Goal: Information Seeking & Learning: Learn about a topic

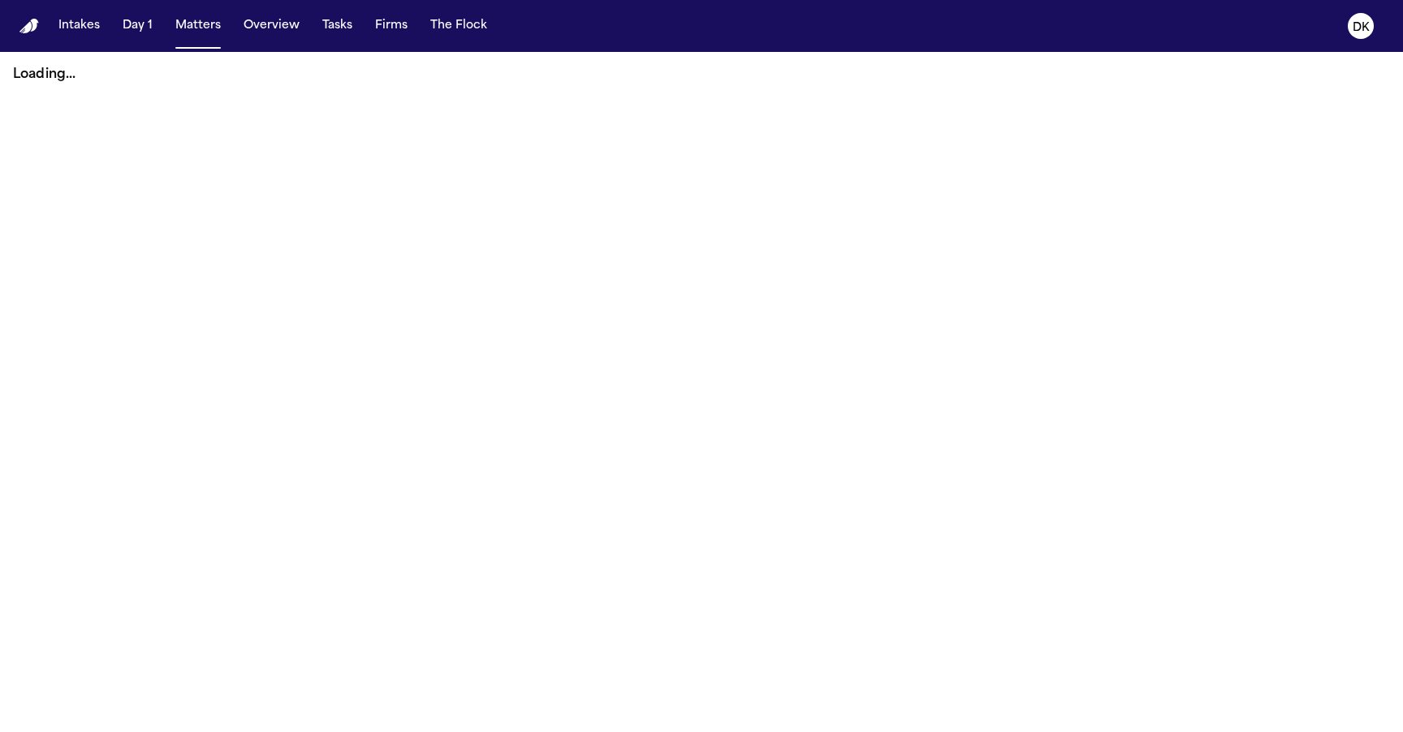
click at [1097, 27] on nav "Intakes Day 1 Matters Overview Tasks Firms The Flock DK" at bounding box center [701, 26] width 1403 height 52
click at [878, 209] on main "Loading..." at bounding box center [701, 392] width 1403 height 680
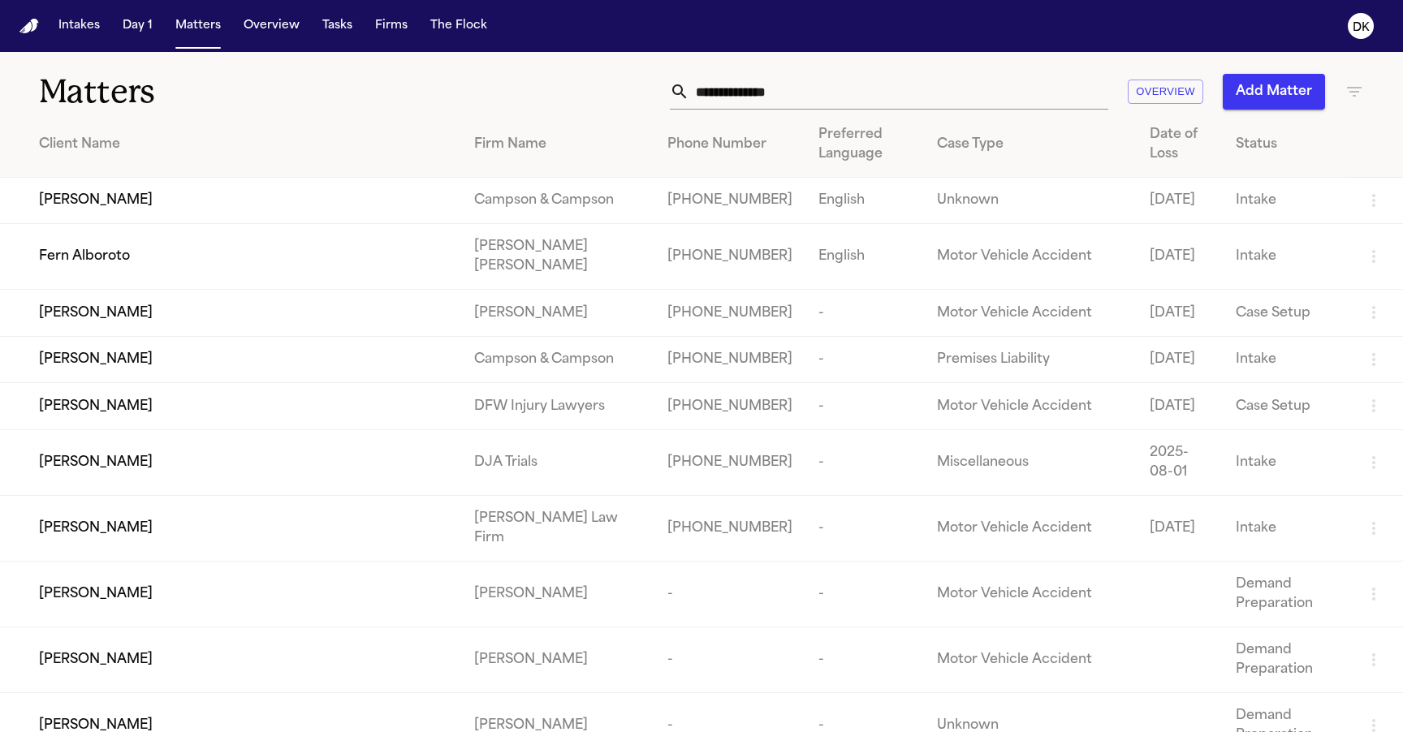
click at [936, 86] on input "text" at bounding box center [898, 92] width 419 height 36
paste input "**********"
type input "**********"
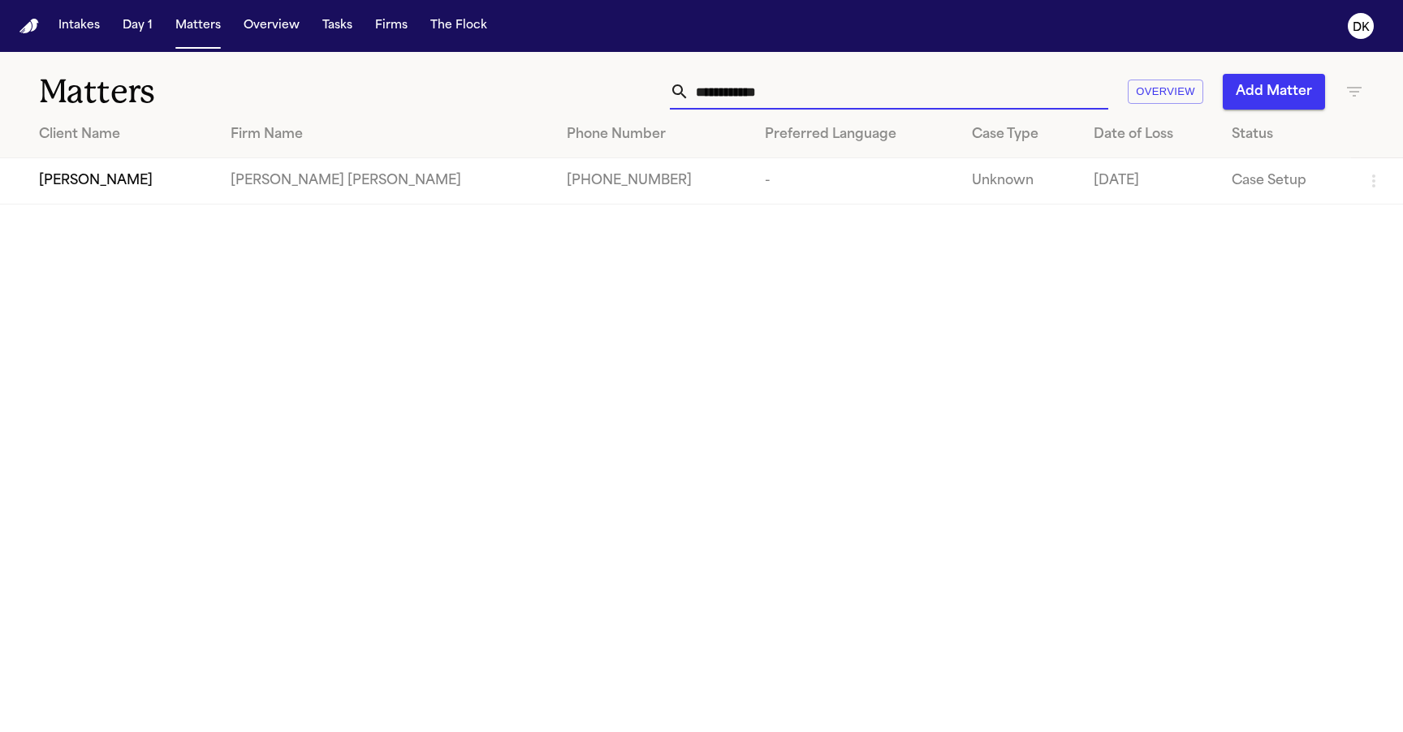
click at [160, 189] on div "[PERSON_NAME]" at bounding box center [122, 180] width 166 height 19
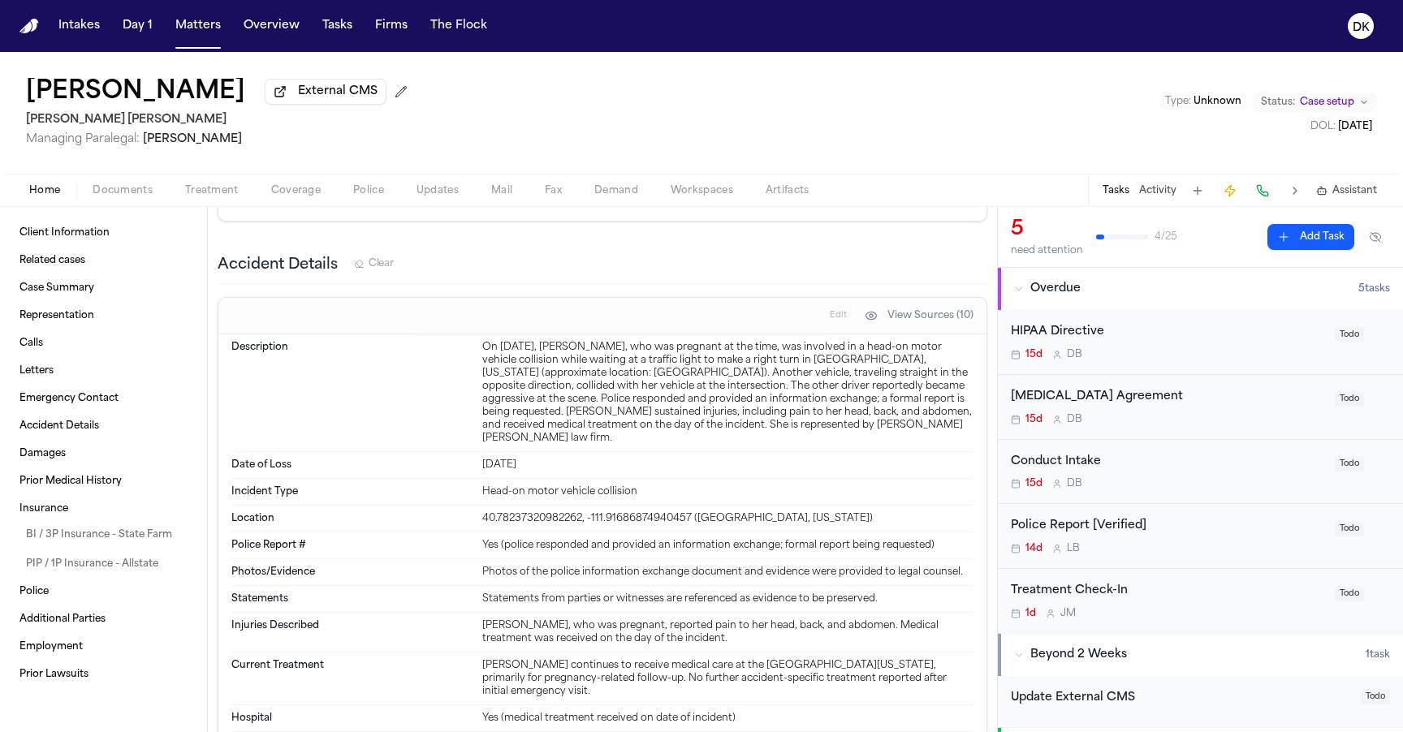
scroll to position [2184, 0]
click at [691, 513] on div "40.78237320982262, -111.91686874940457 ([GEOGRAPHIC_DATA], [US_STATE])" at bounding box center [727, 519] width 491 height 13
click at [714, 513] on div "40.78237320982262, -111.91686874940457 ([GEOGRAPHIC_DATA], [US_STATE])" at bounding box center [727, 519] width 491 height 13
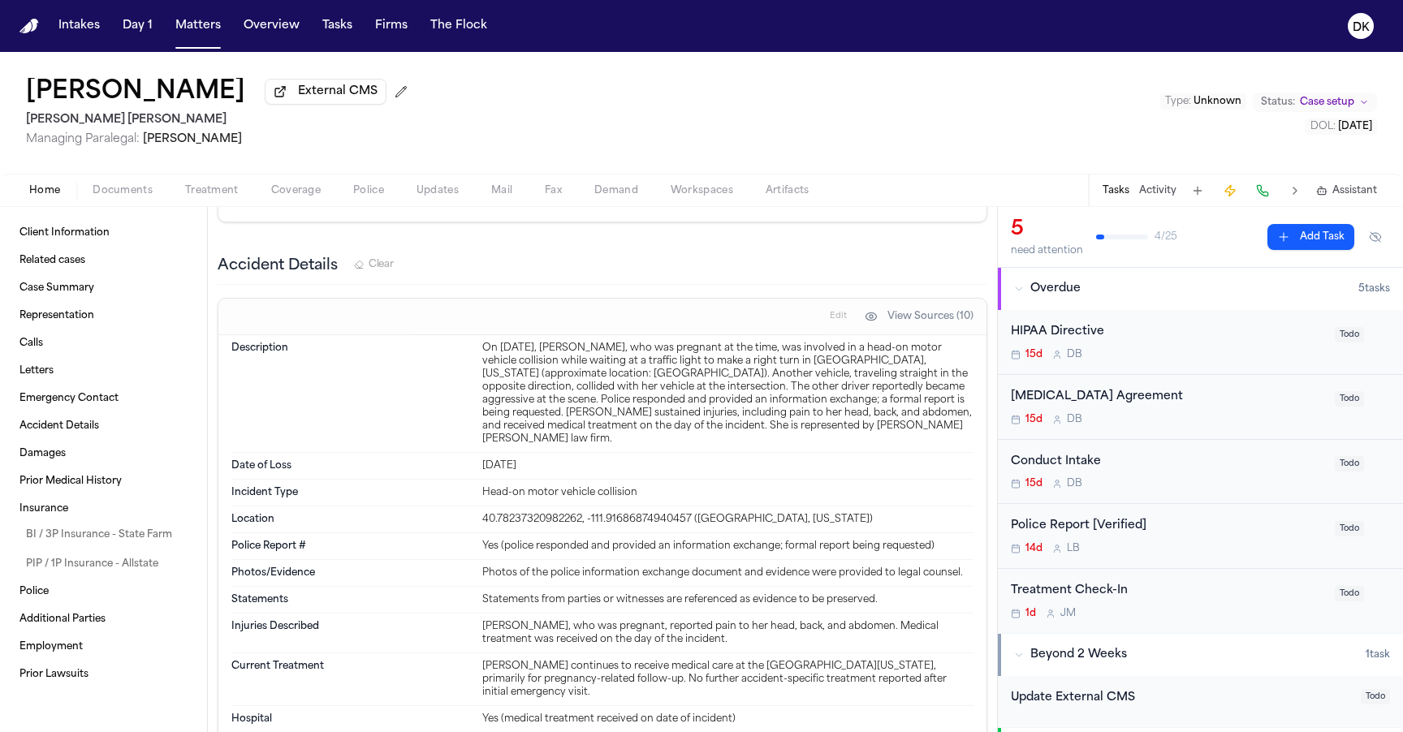
click at [714, 513] on div "40.78237320982262, -111.91686874940457 ([GEOGRAPHIC_DATA], [US_STATE])" at bounding box center [727, 519] width 491 height 13
click at [713, 540] on div "Yes (police responded and provided an information exchange; formal report being…" at bounding box center [727, 546] width 491 height 13
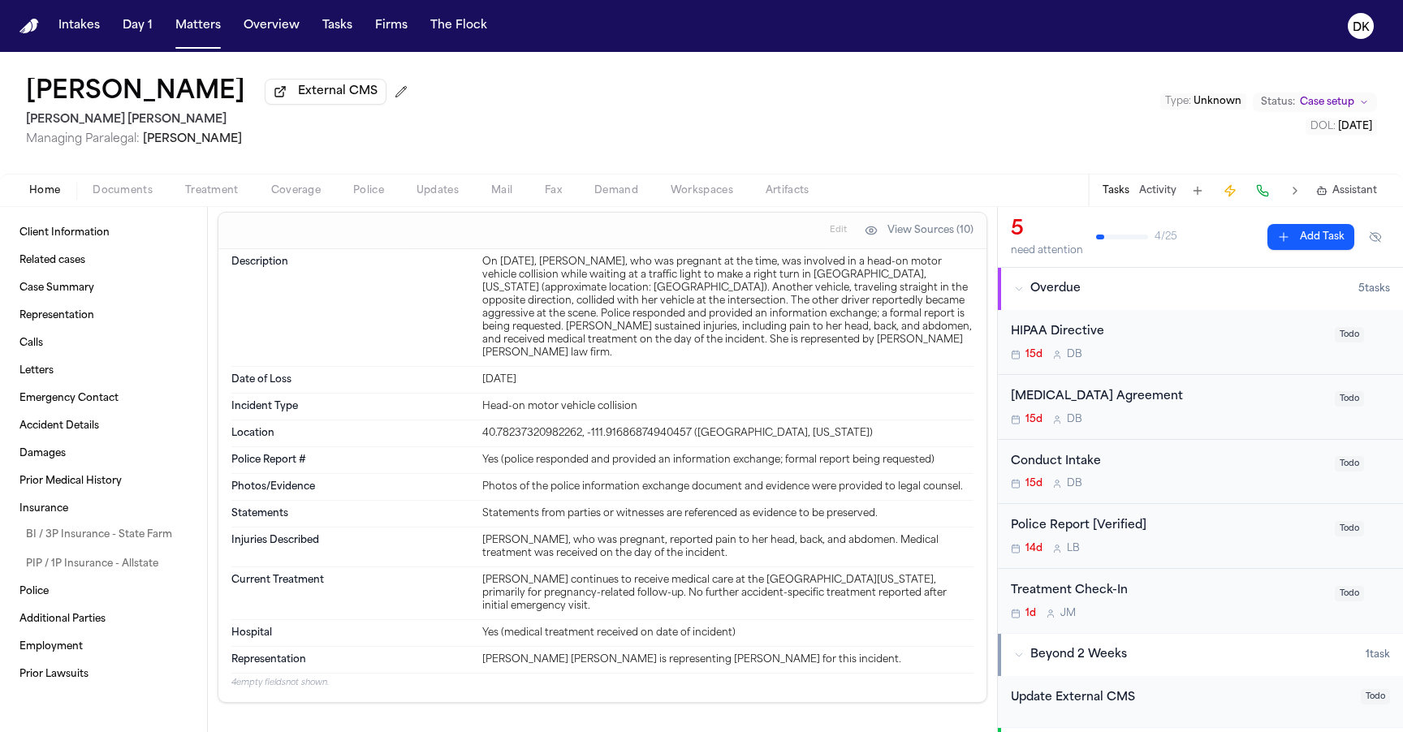
scroll to position [2273, 0]
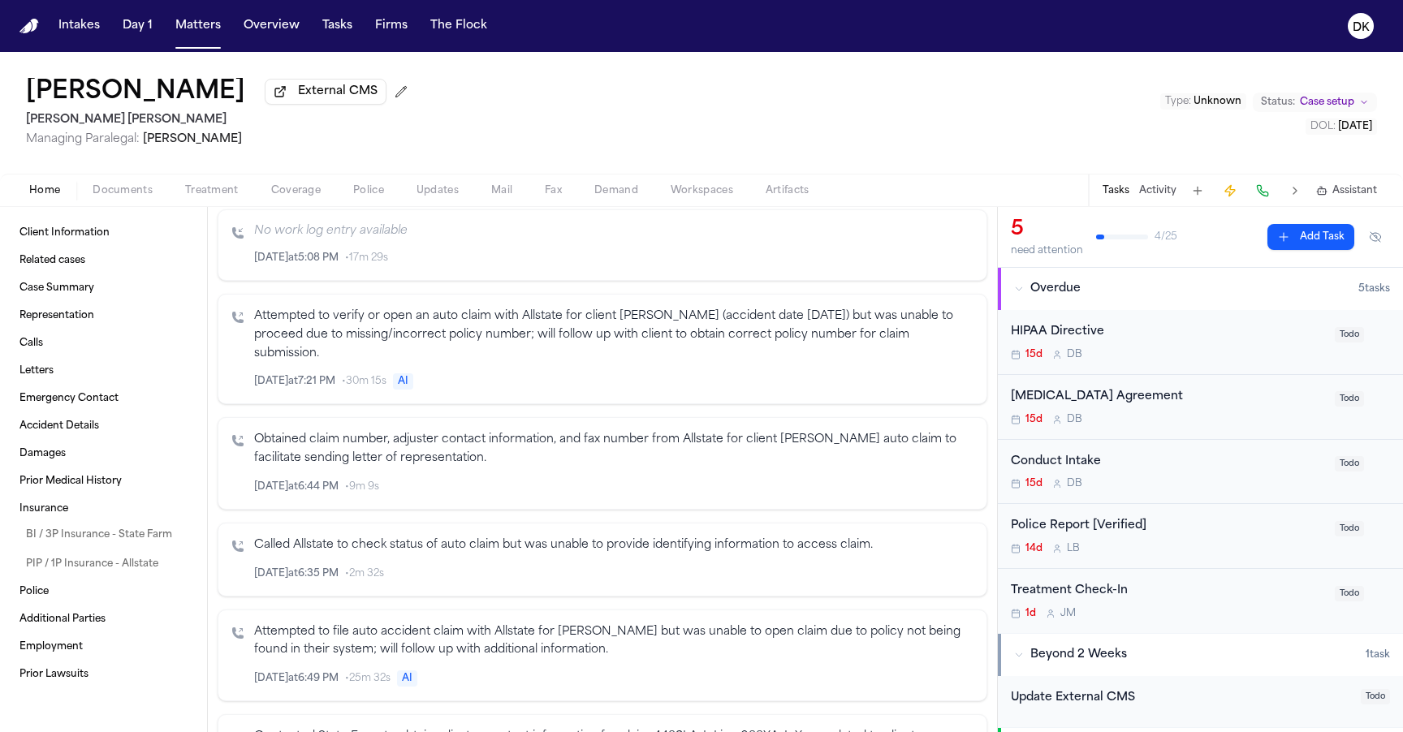
click at [360, 192] on span "Police" at bounding box center [368, 190] width 31 height 13
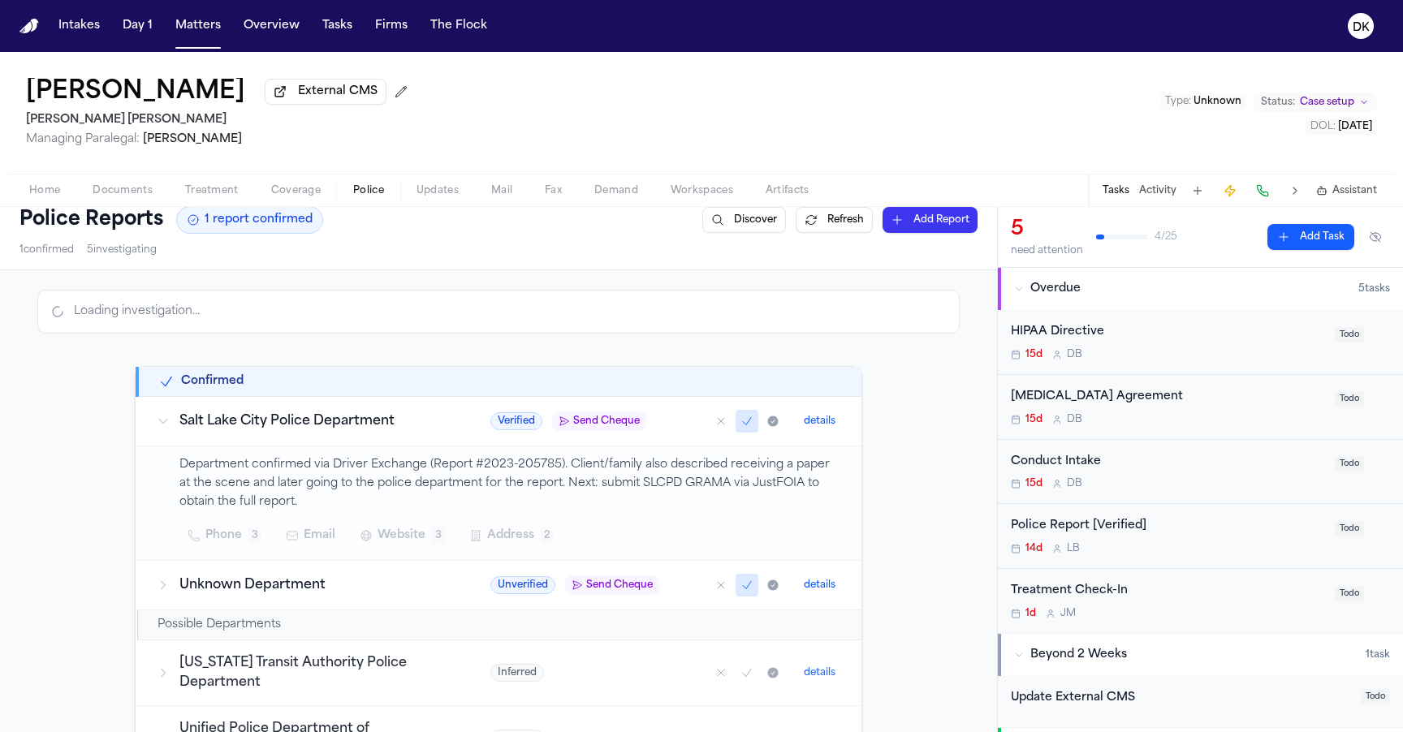
scroll to position [5, 0]
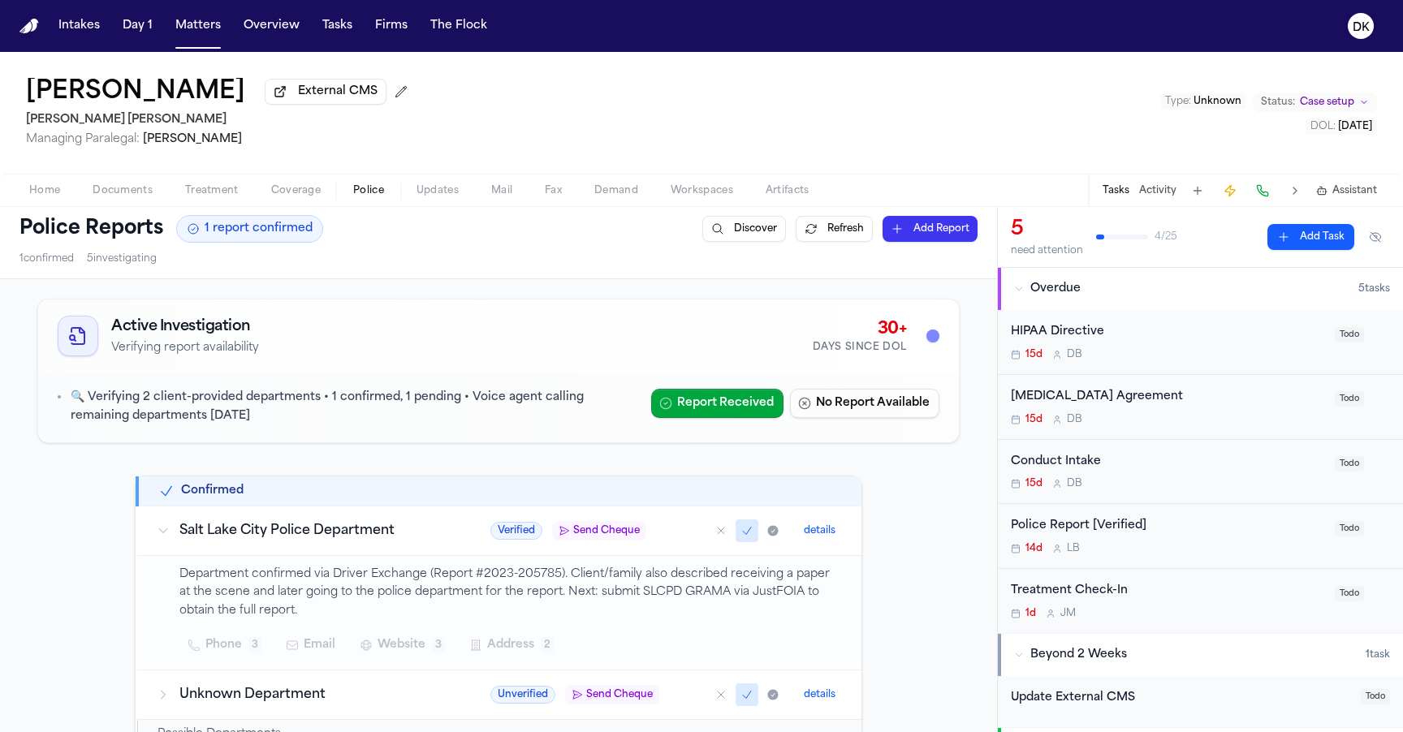
click at [326, 688] on h3 "Unknown Department" at bounding box center [315, 694] width 272 height 19
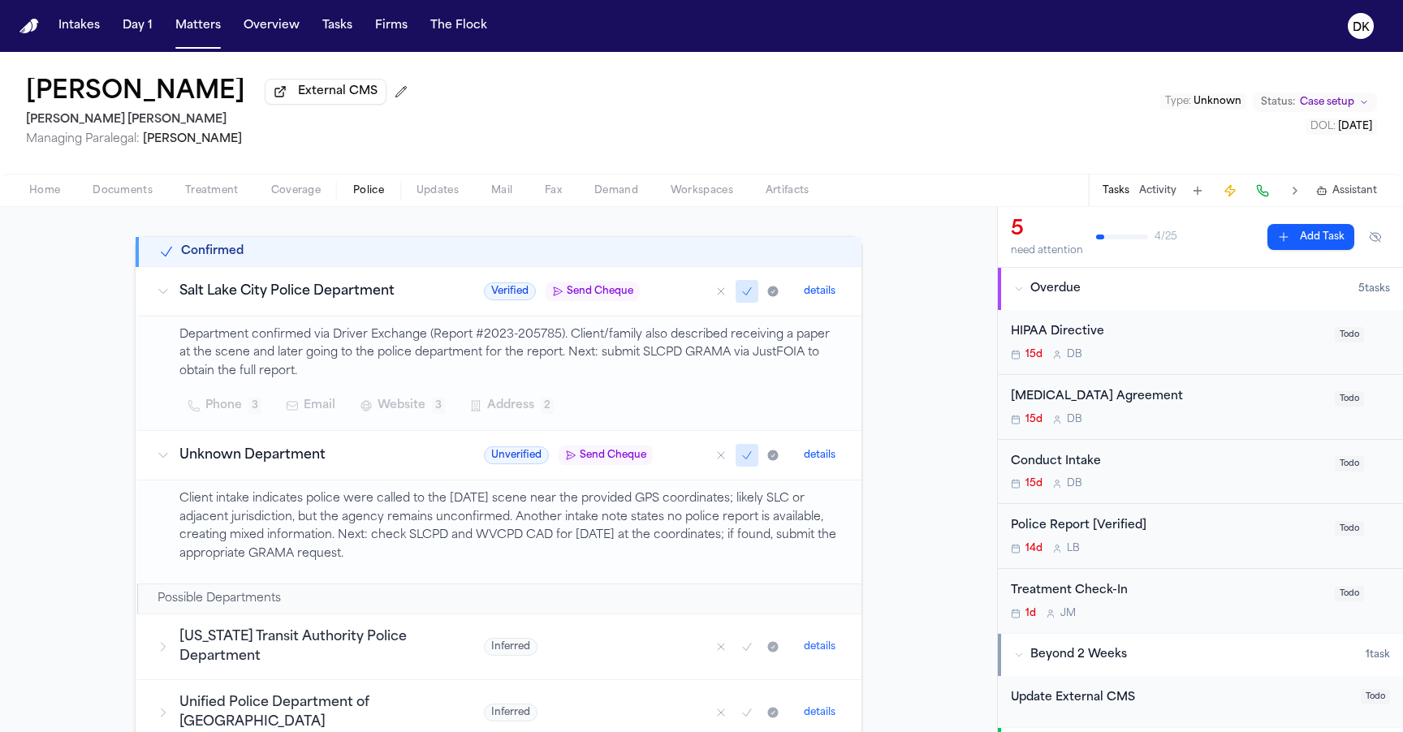
scroll to position [245, 0]
click at [122, 201] on button "Documents" at bounding box center [122, 190] width 93 height 19
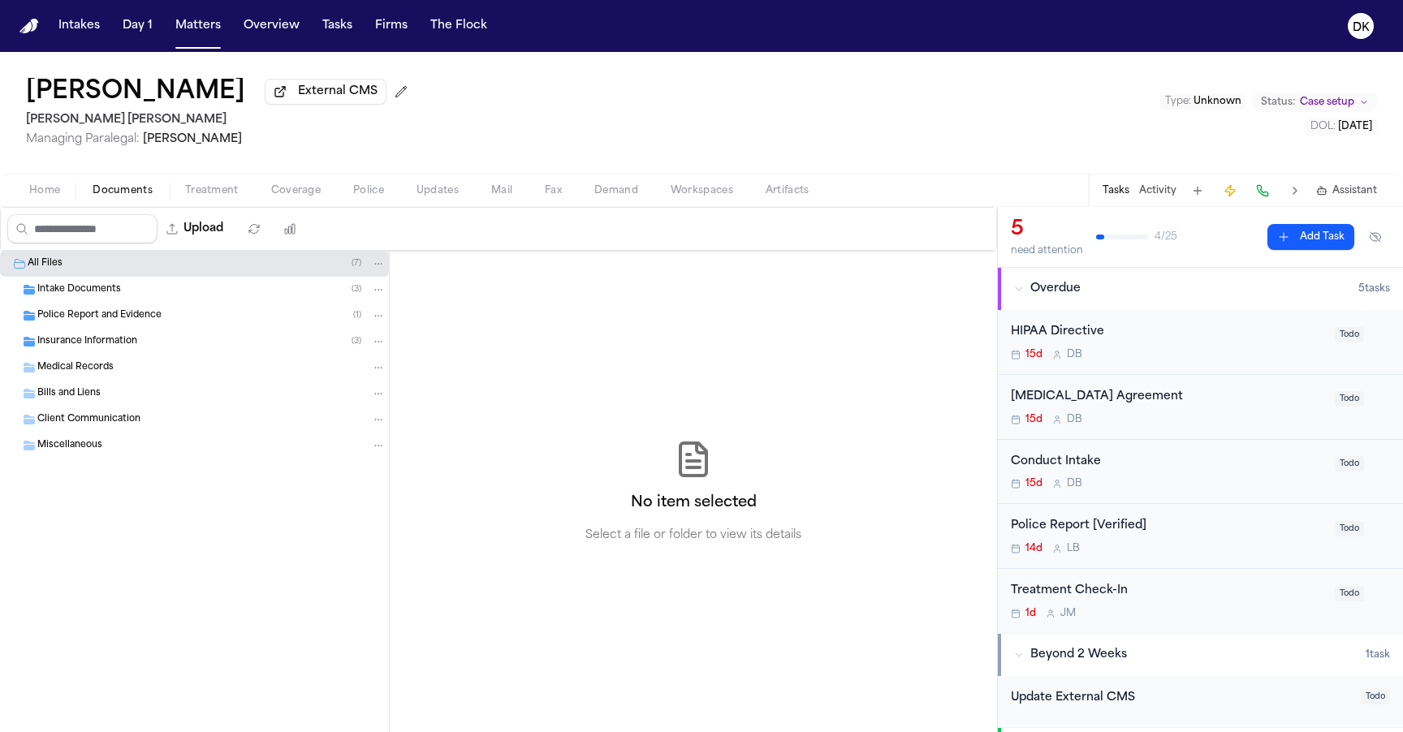
click at [197, 328] on div "Police Report and Evidence ( 1 )" at bounding box center [194, 316] width 389 height 26
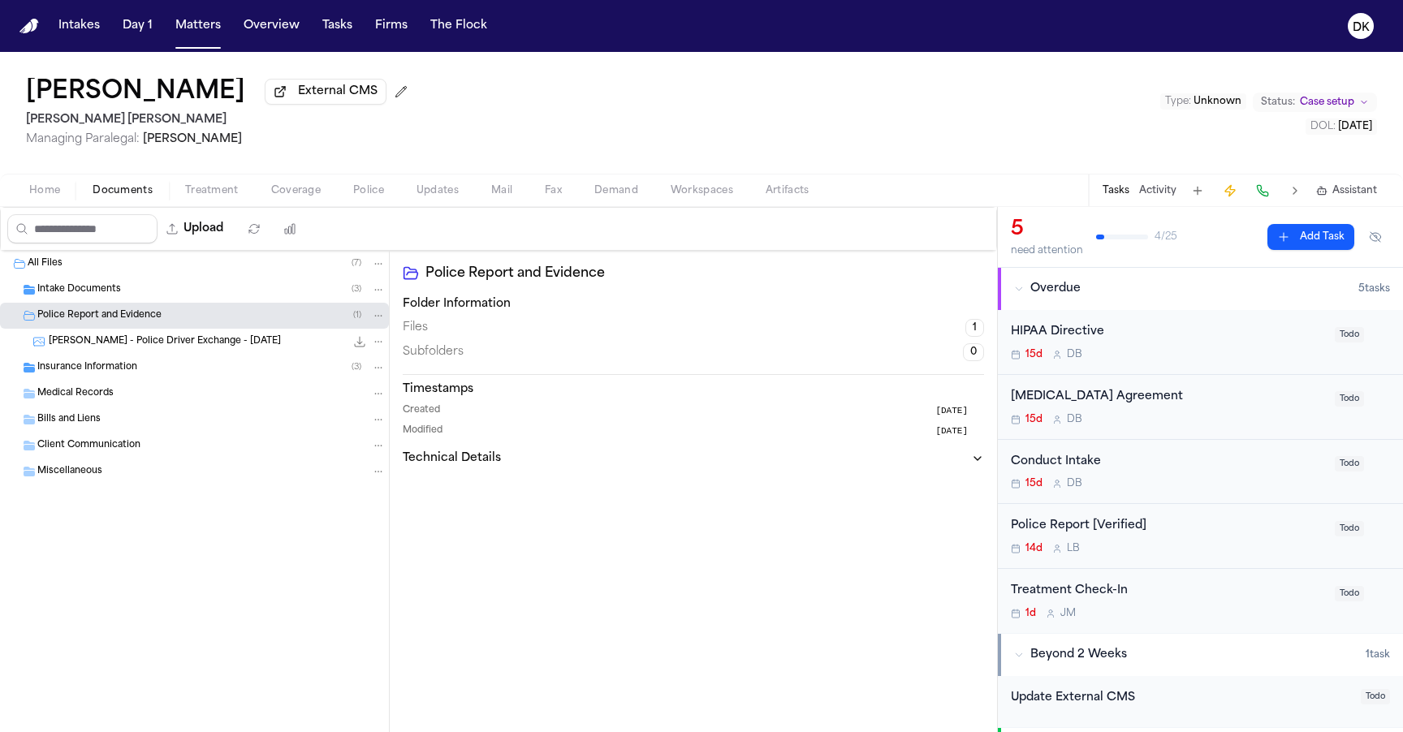
click at [200, 346] on span "[PERSON_NAME] - Police Driver Exchange - [DATE]" at bounding box center [165, 342] width 232 height 14
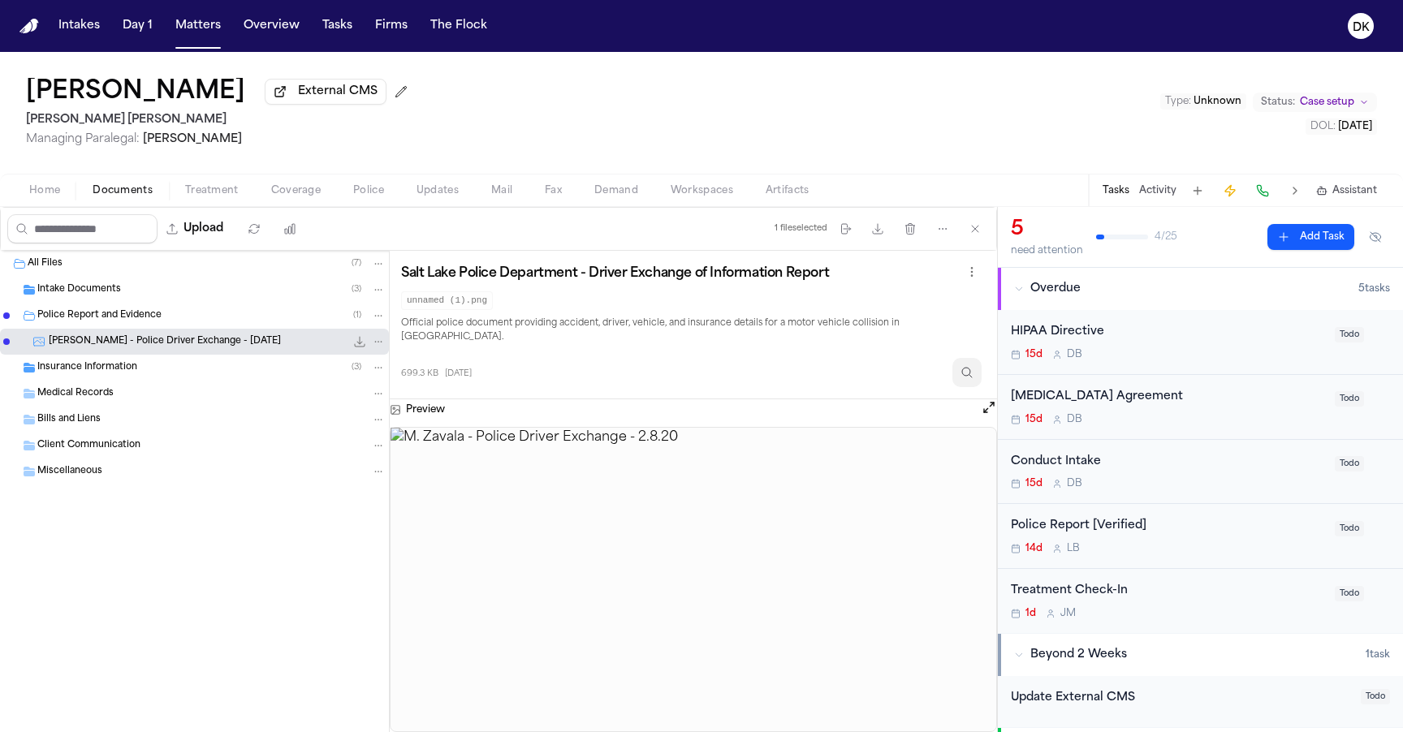
click at [972, 366] on icon "Inspect" at bounding box center [966, 372] width 13 height 13
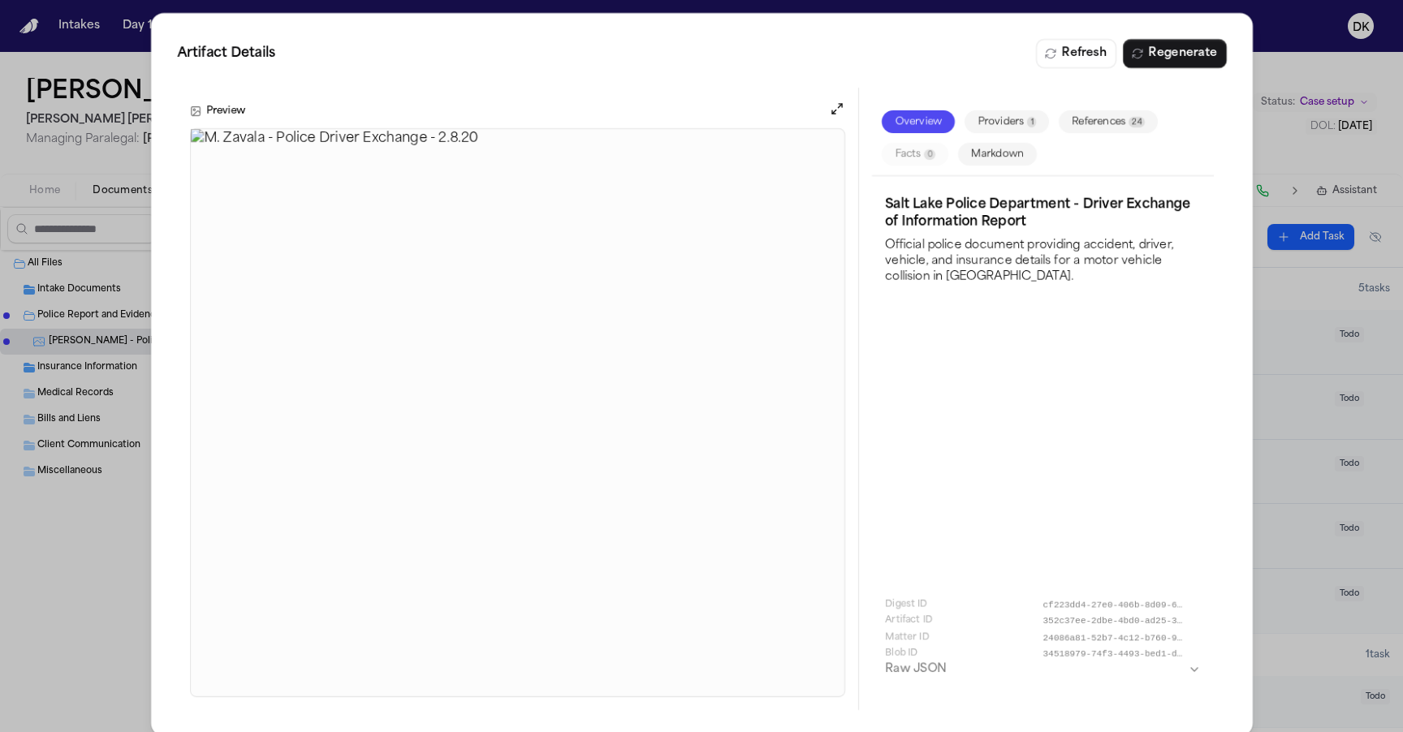
click at [1101, 119] on button "References 24" at bounding box center [1108, 121] width 99 height 23
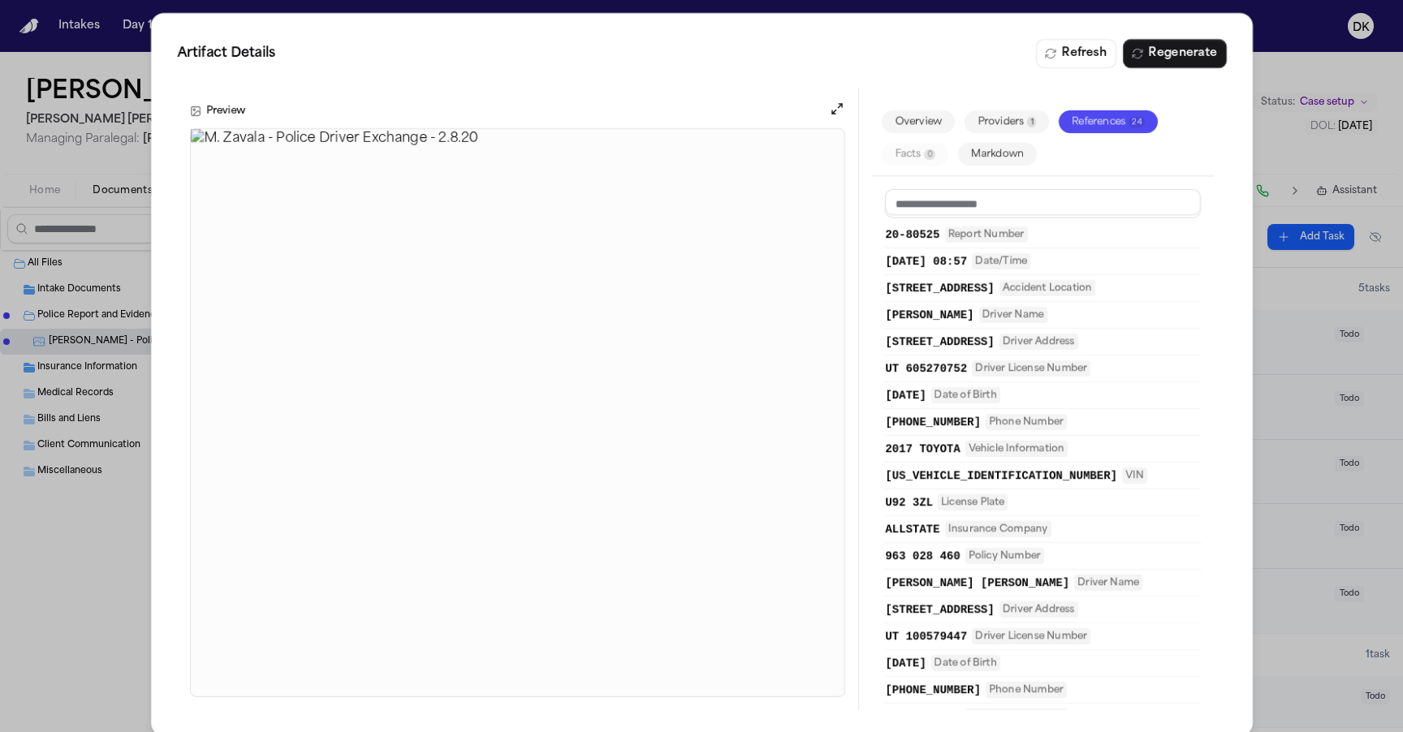
click at [584, 255] on img at bounding box center [518, 412] width 654 height 567
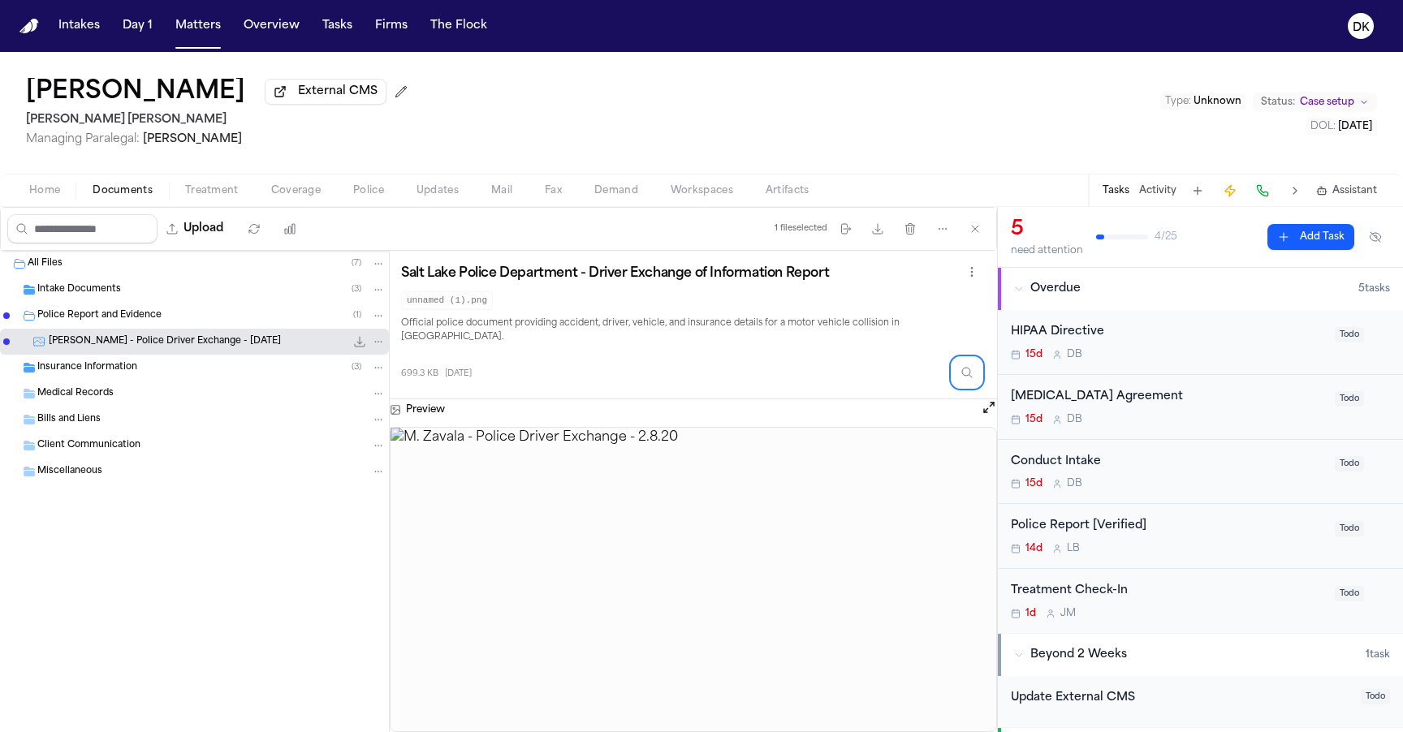
click at [516, 399] on div "Preview" at bounding box center [693, 409] width 607 height 21
click at [509, 352] on div "699.3 KB [DATE]" at bounding box center [691, 370] width 580 height 36
click at [649, 306] on div "unnamed (1).png" at bounding box center [691, 300] width 580 height 20
